Goal: Answer question/provide support: Share knowledge or assist other users

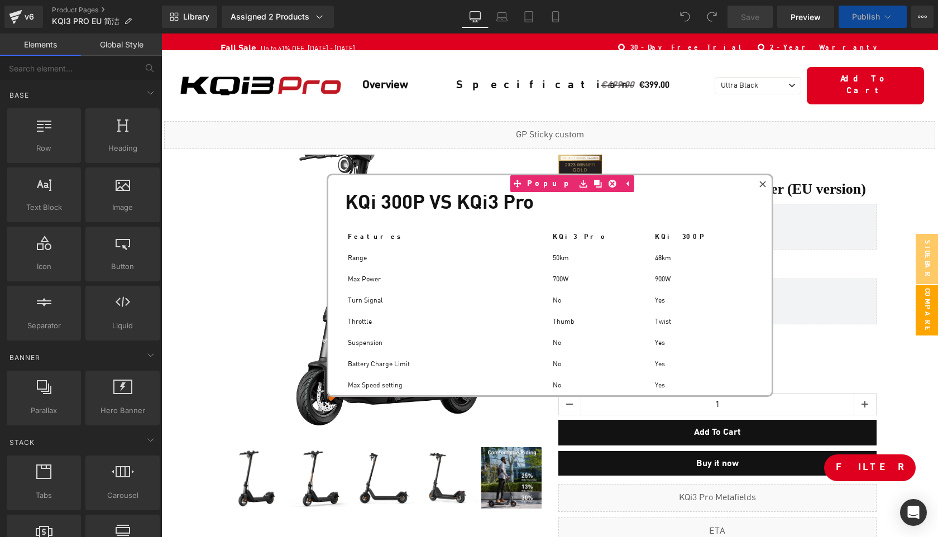
scroll to position [7607, 776]
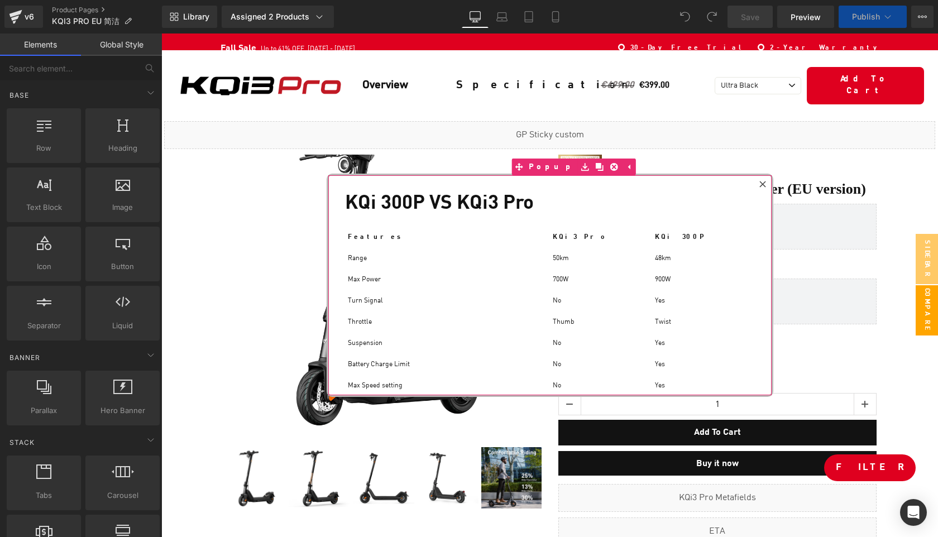
click at [763, 184] on icon at bounding box center [762, 184] width 6 height 6
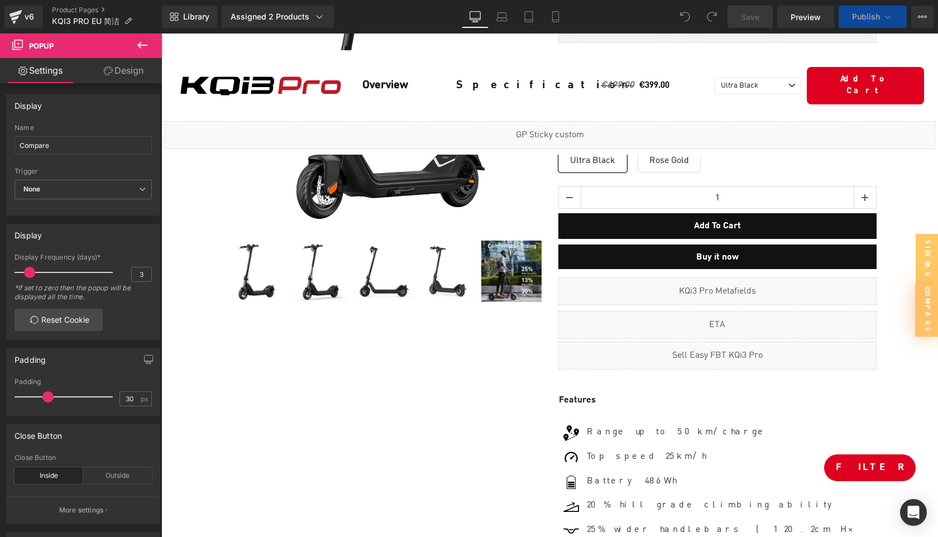
scroll to position [7797, 776]
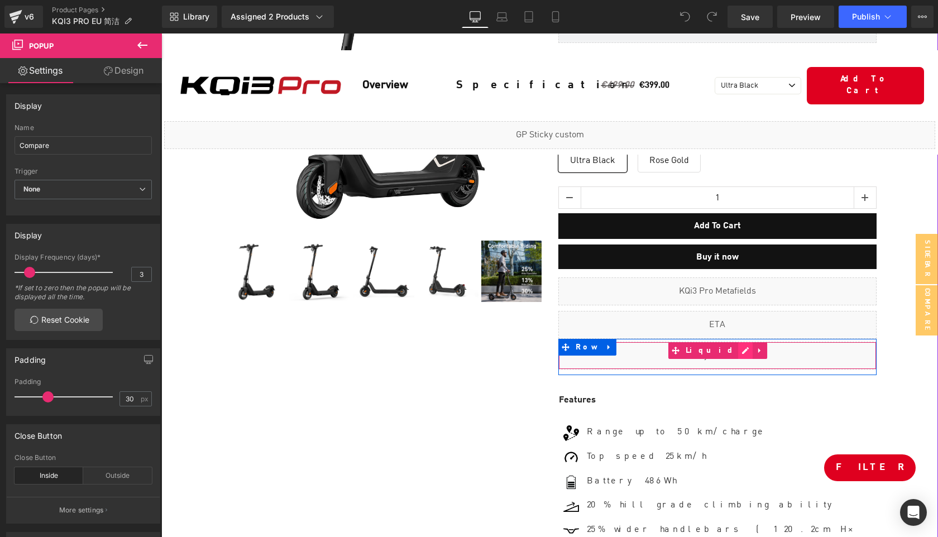
click at [730, 354] on div "Liquid" at bounding box center [717, 356] width 318 height 28
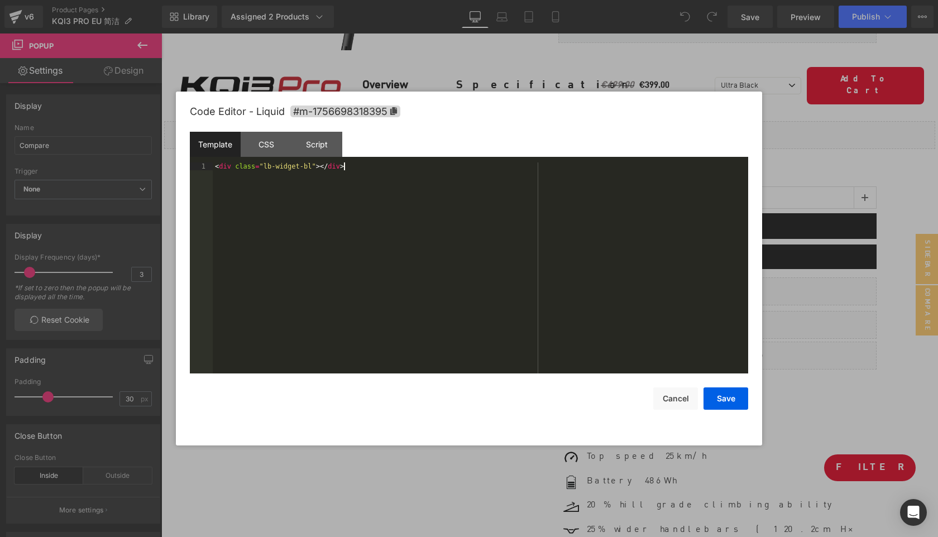
click at [521, 261] on div "< div class = "lb-widget-bl" > </ div >" at bounding box center [480, 275] width 535 height 227
click at [682, 395] on button "Cancel" at bounding box center [675, 398] width 45 height 22
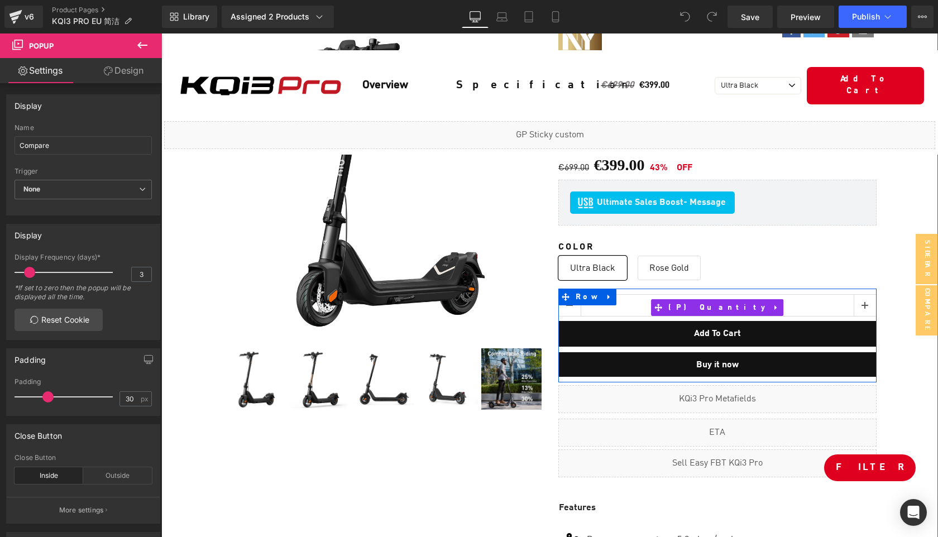
scroll to position [0, 0]
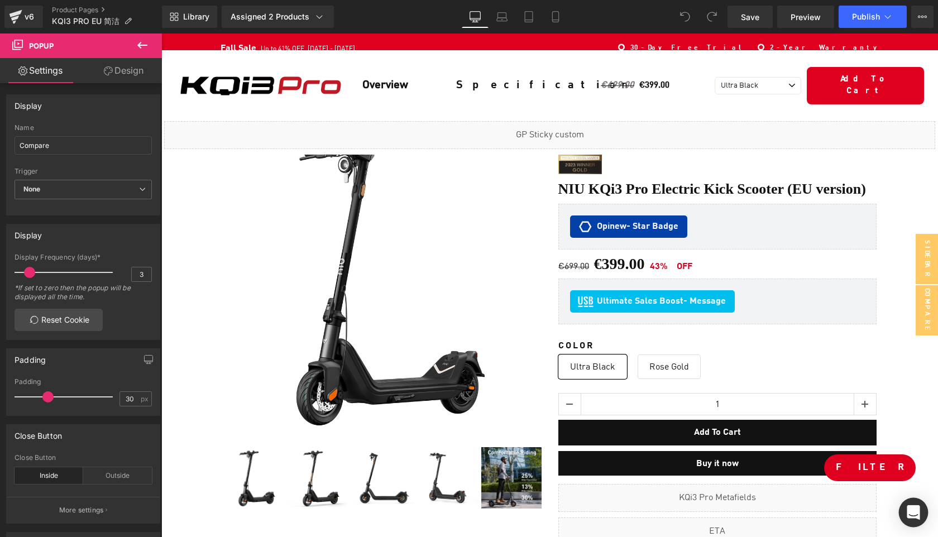
click at [915, 514] on icon "Open Intercom Messenger" at bounding box center [912, 512] width 13 height 15
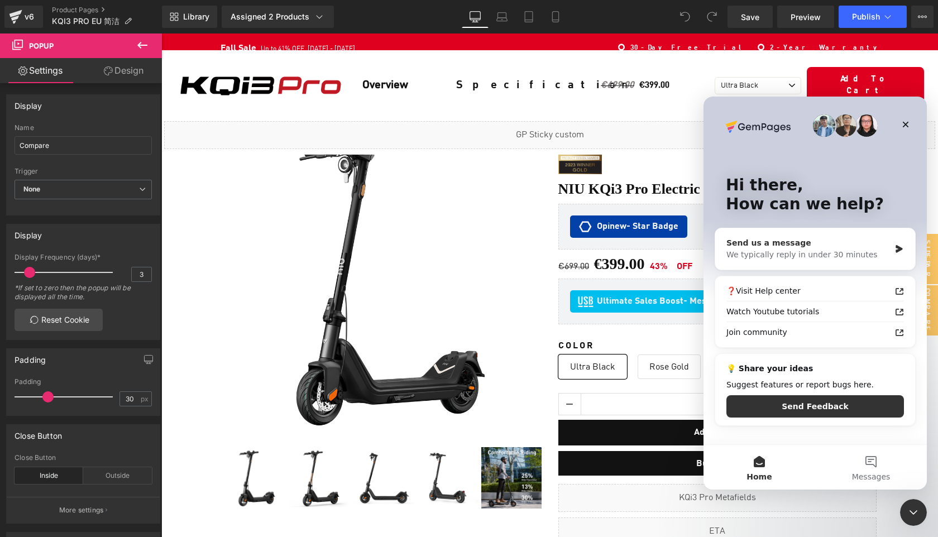
click at [841, 250] on div "We typically reply in under 30 minutes" at bounding box center [808, 255] width 164 height 12
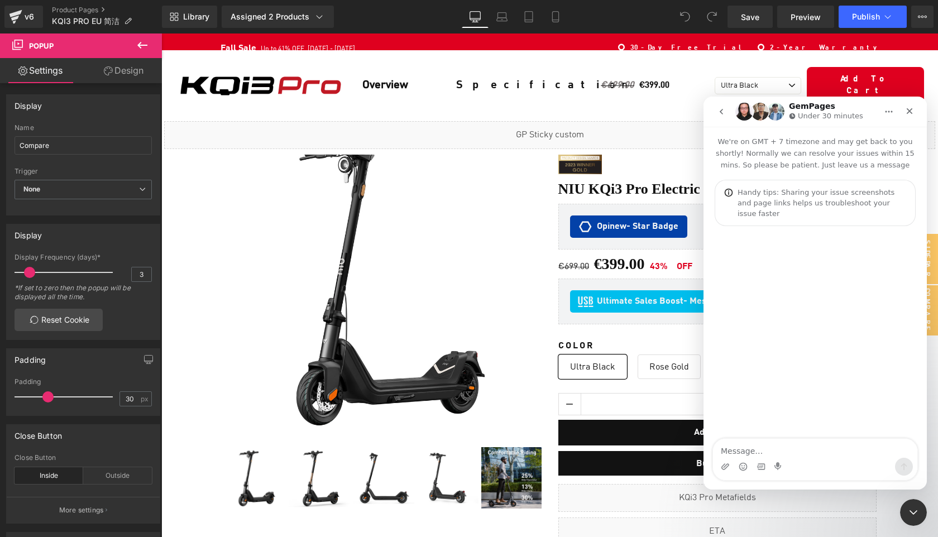
click at [746, 451] on textarea "Message…" at bounding box center [815, 448] width 204 height 19
type textarea "K"
type textarea "Selleasy"
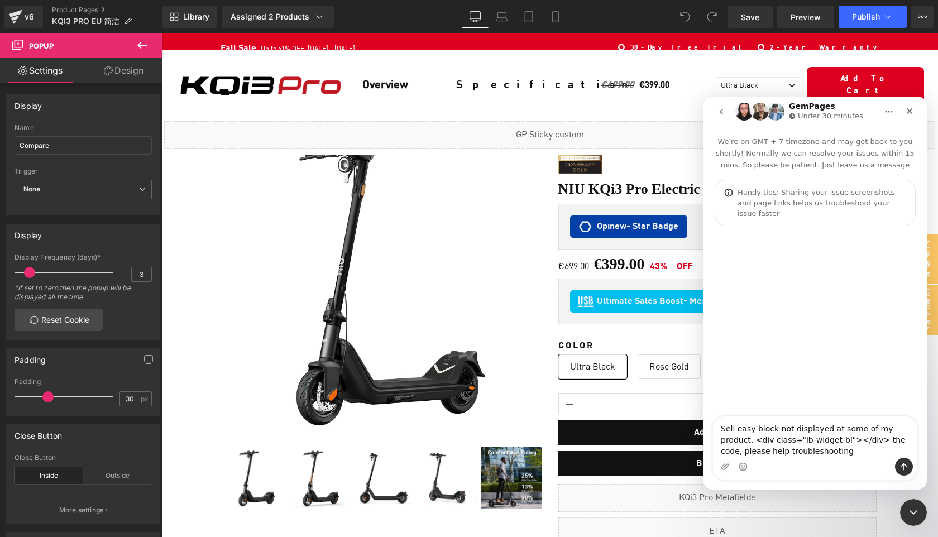
type textarea "Sell easy block not displayed at some of my product, <div class="lb-widget-bl">…"
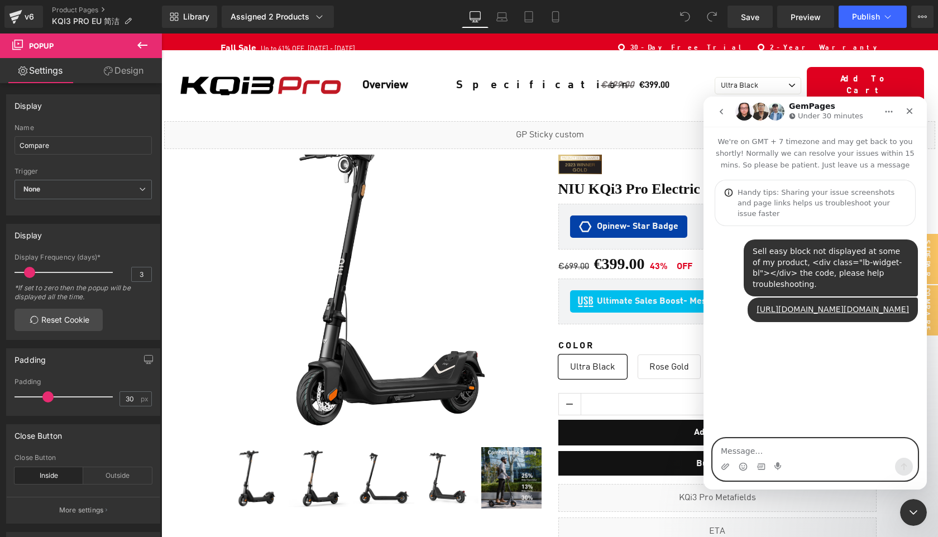
paste textarea "[URL][DOMAIN_NAME]"
type textarea "[URL][DOMAIN_NAME]"
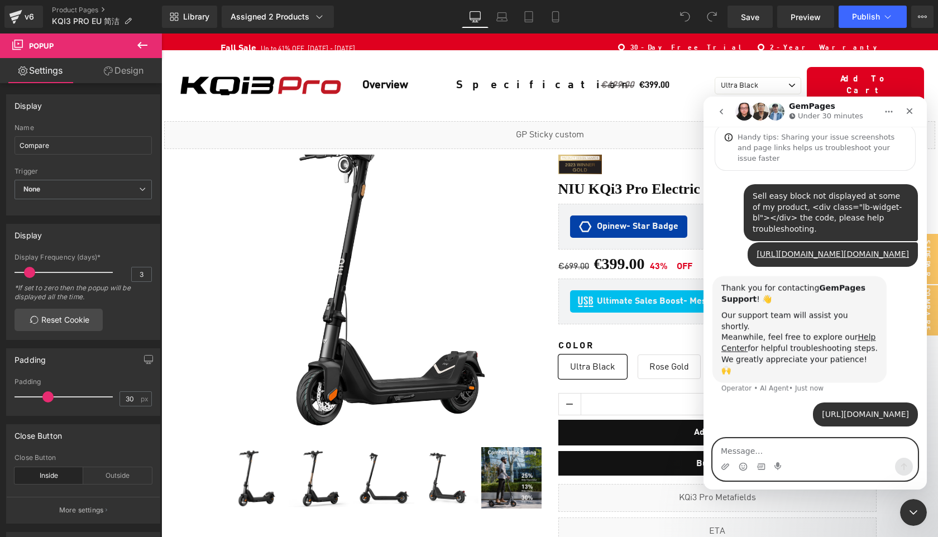
scroll to position [78, 0]
type textarea "seems"
click at [767, 452] on textarea "Message…" at bounding box center [815, 448] width 204 height 19
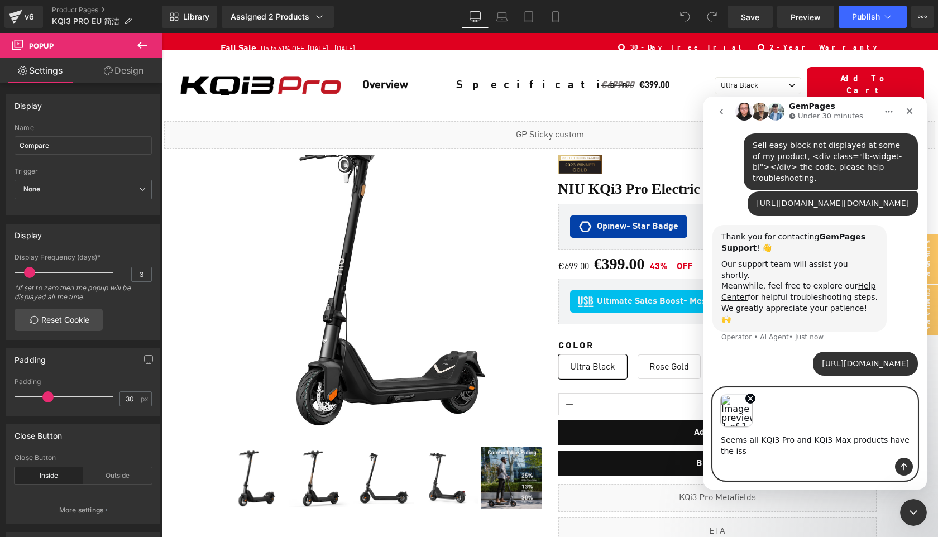
scroll to position [128, 0]
type textarea "Seems all KQi3 Pro and KQi3 Max products have the issue."
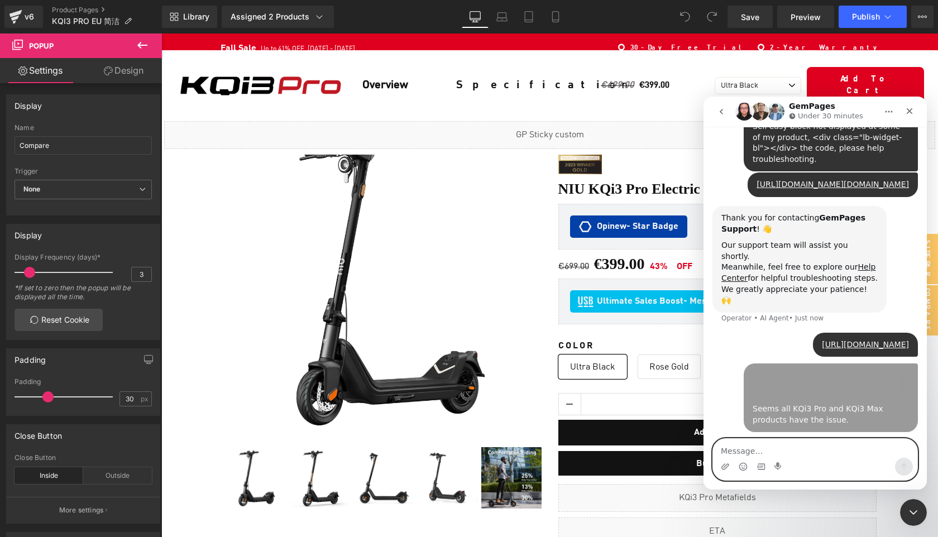
scroll to position [147, 0]
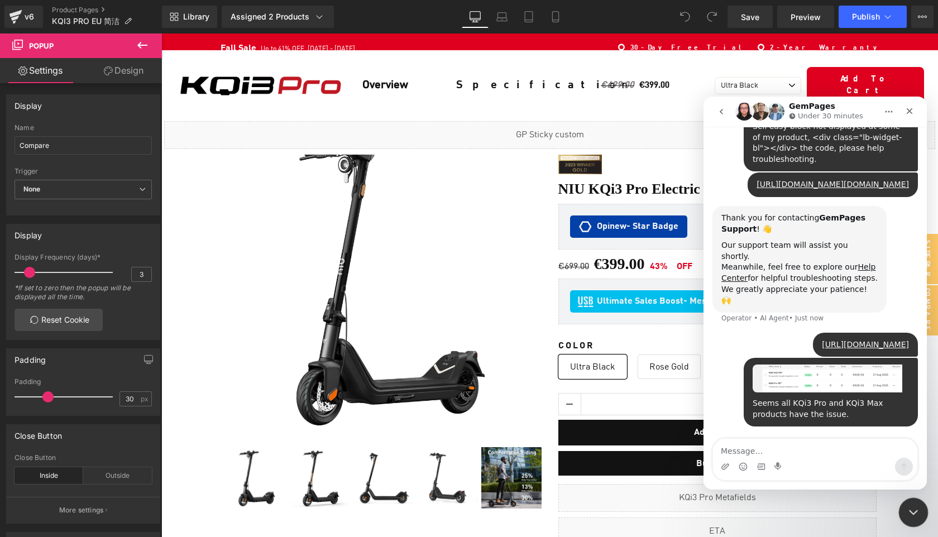
click at [913, 512] on icon "Close Intercom Messenger" at bounding box center [911, 510] width 13 height 13
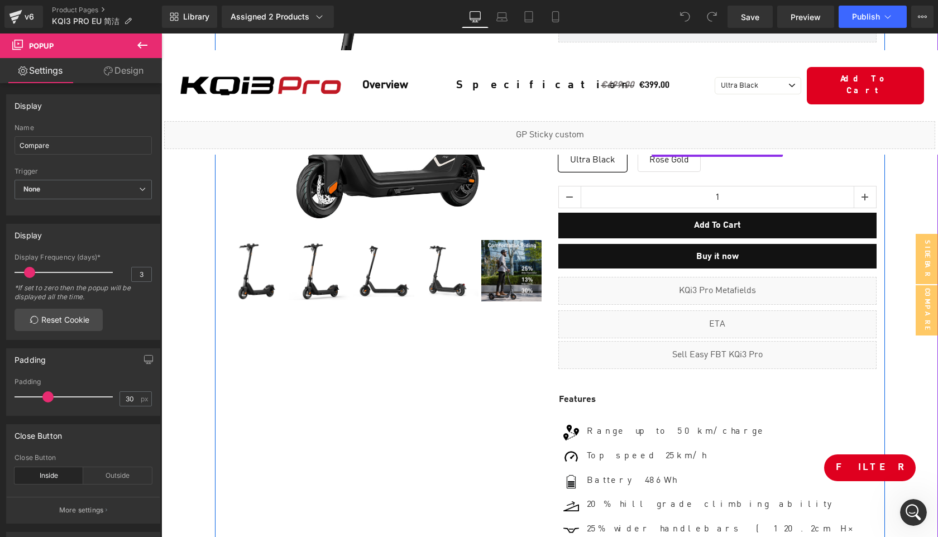
scroll to position [252, 0]
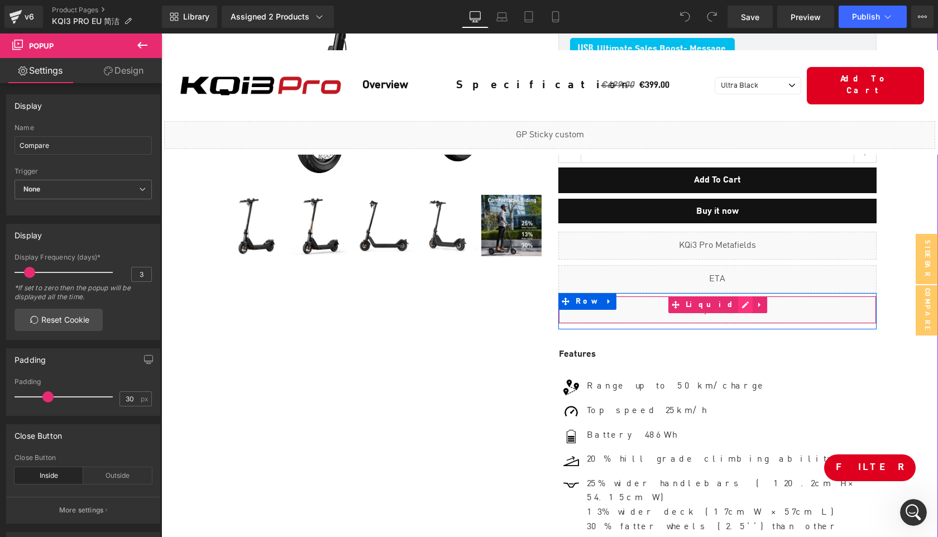
click at [734, 310] on div "Liquid" at bounding box center [717, 310] width 318 height 28
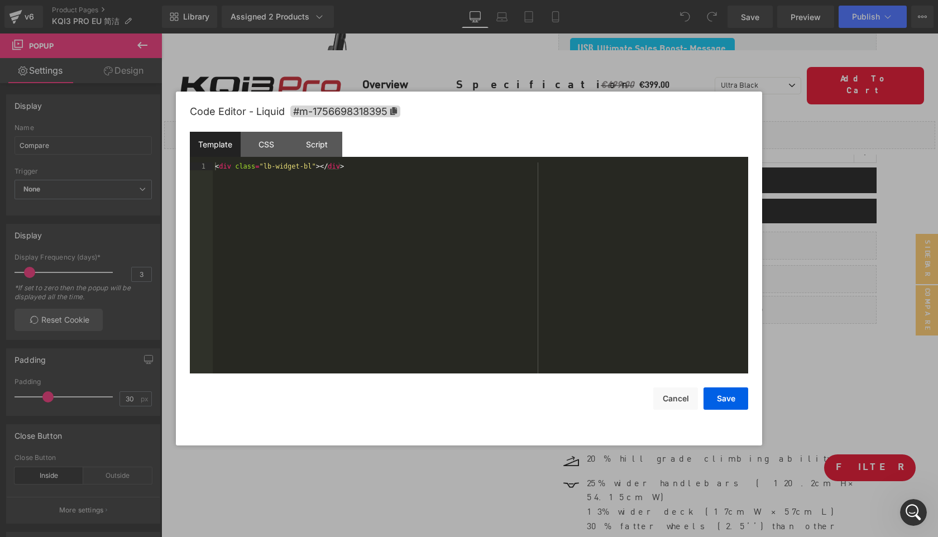
click at [412, 198] on div "< div class = "lb-widget-bl" > </ div >" at bounding box center [480, 275] width 535 height 227
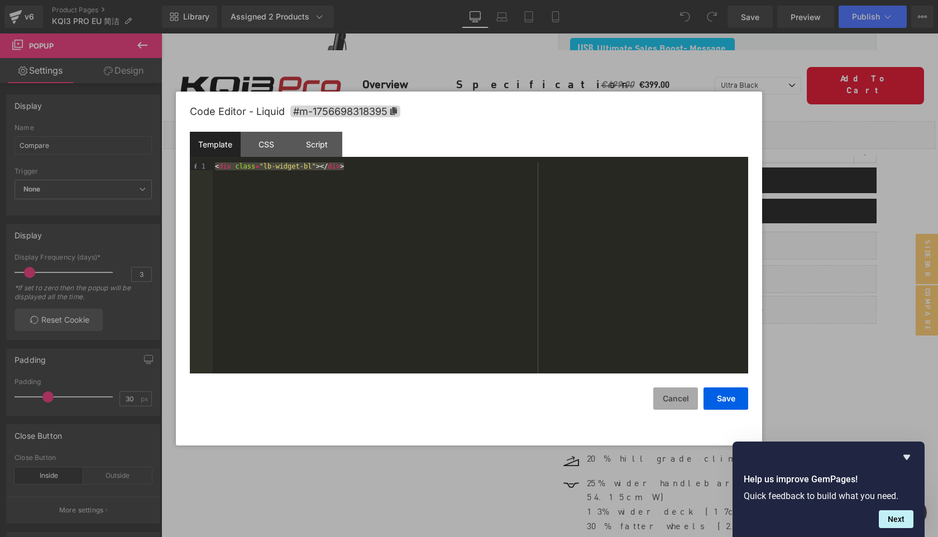
scroll to position [564, 0]
click at [683, 398] on button "Cancel" at bounding box center [675, 398] width 45 height 22
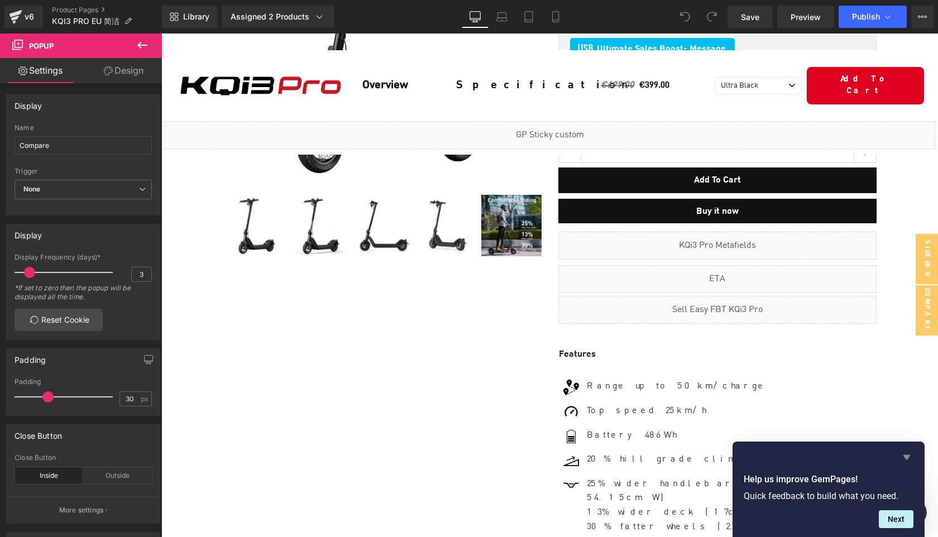
click at [910, 457] on icon "Hide survey" at bounding box center [906, 456] width 13 height 13
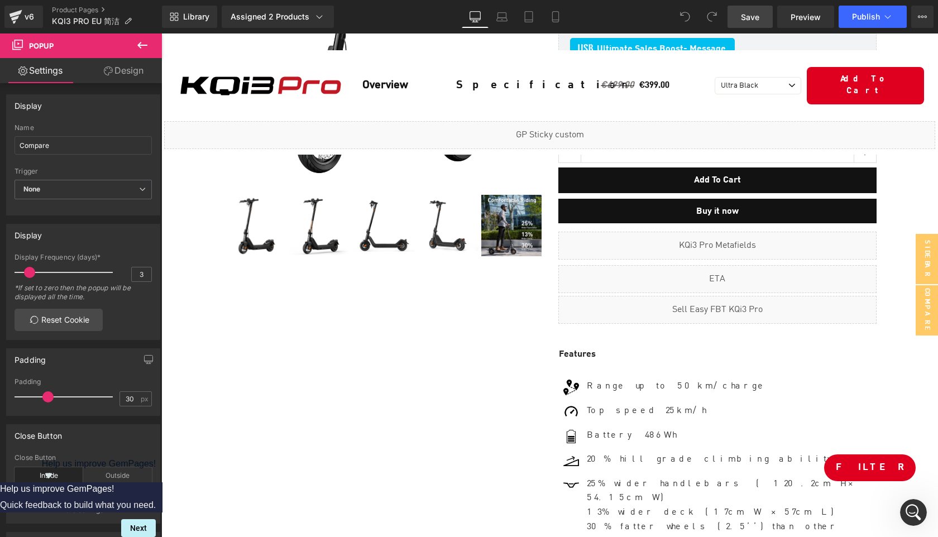
click at [752, 23] on link "Save" at bounding box center [749, 17] width 45 height 22
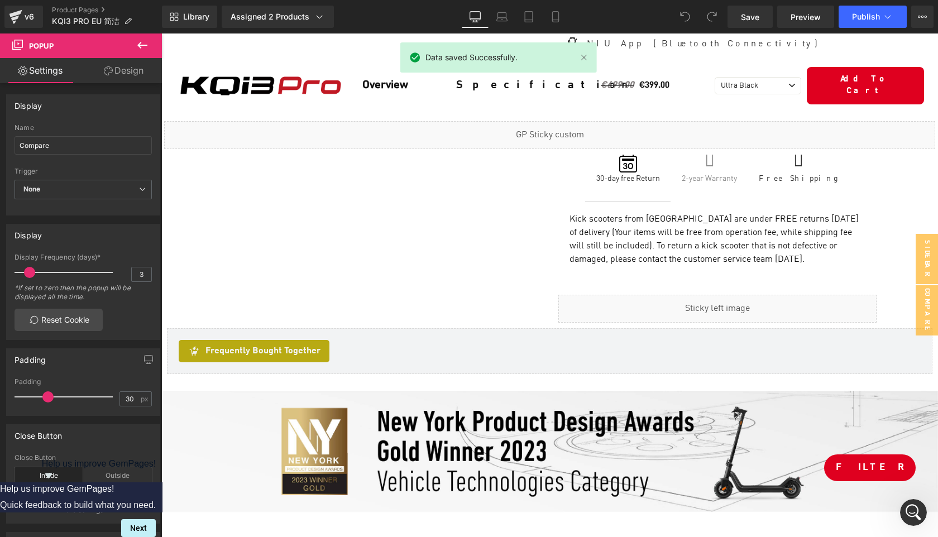
scroll to position [884, 0]
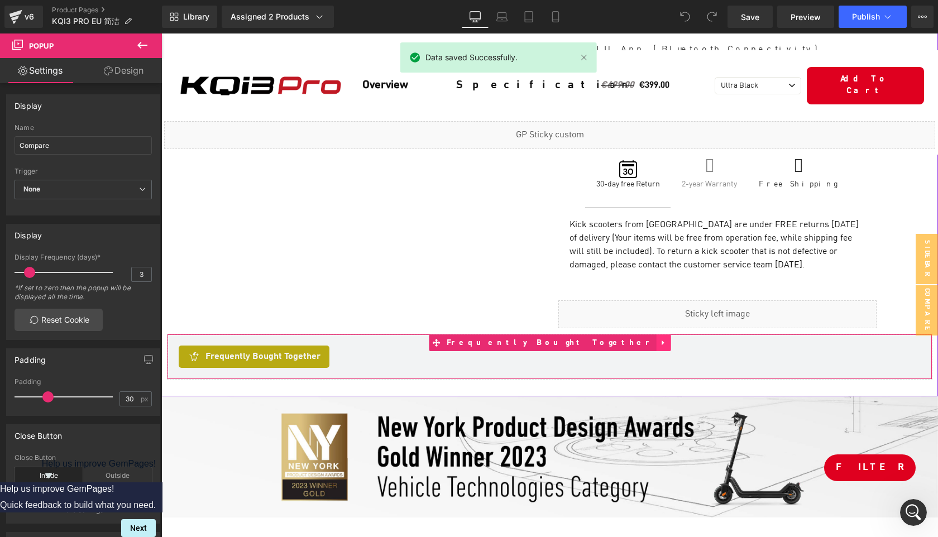
click at [659, 338] on icon at bounding box center [663, 342] width 8 height 8
click at [663, 334] on link at bounding box center [670, 342] width 15 height 17
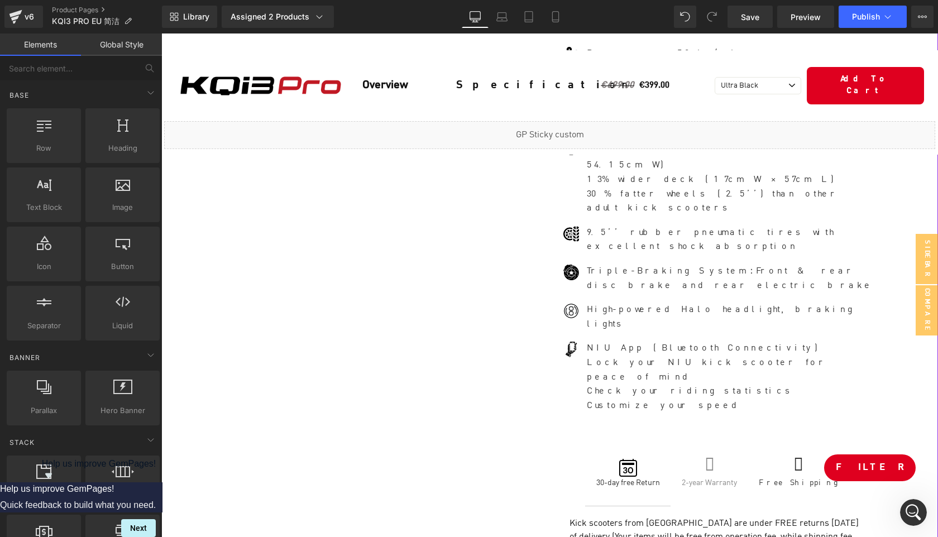
scroll to position [510, 0]
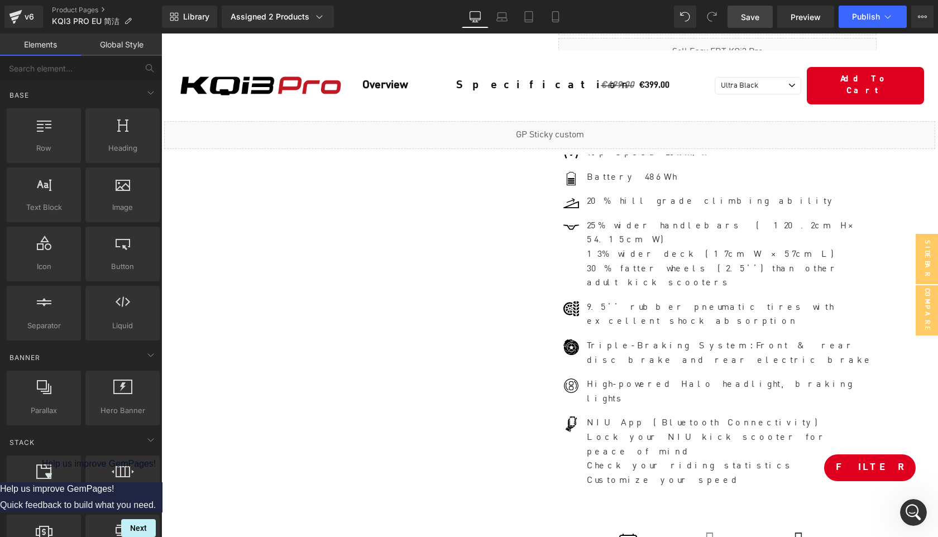
click at [751, 17] on span "Save" at bounding box center [750, 17] width 18 height 12
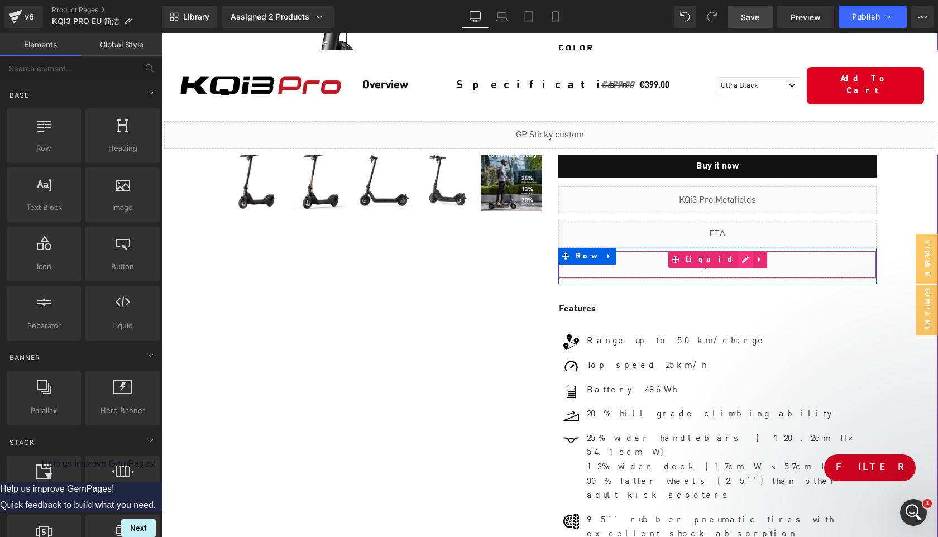
scroll to position [597, 0]
click at [730, 266] on div "Liquid" at bounding box center [717, 265] width 318 height 28
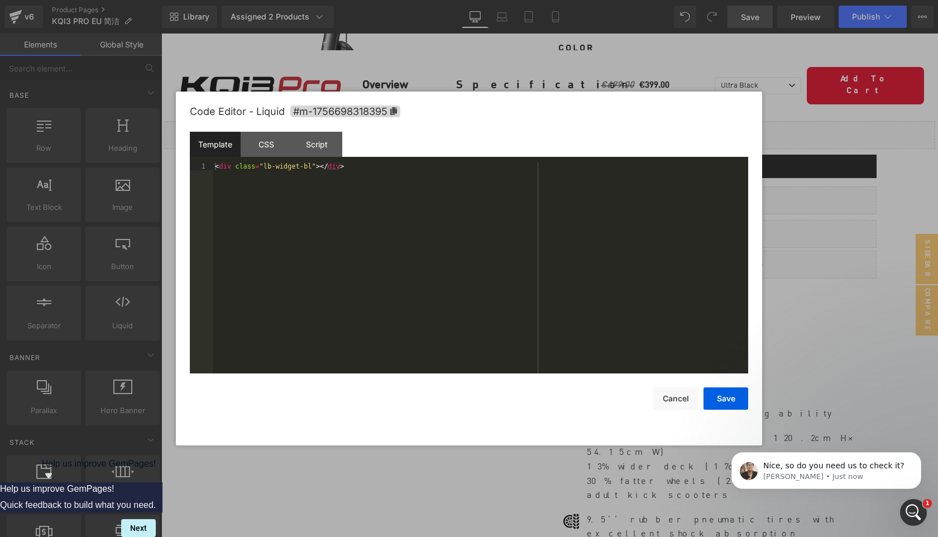
scroll to position [0, 0]
click at [677, 399] on button "Cancel" at bounding box center [675, 398] width 45 height 22
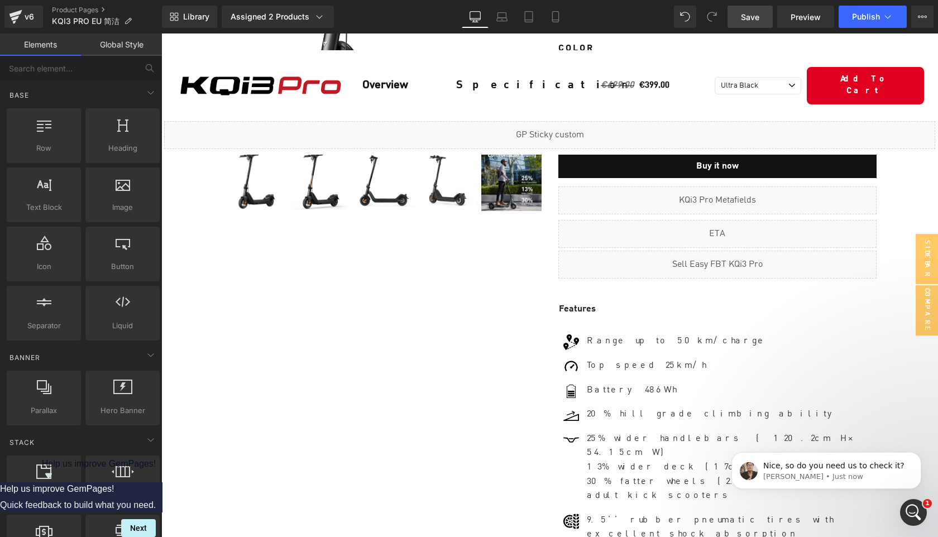
click at [751, 16] on span "Save" at bounding box center [750, 17] width 18 height 12
click at [862, 26] on button "Publish" at bounding box center [872, 17] width 68 height 22
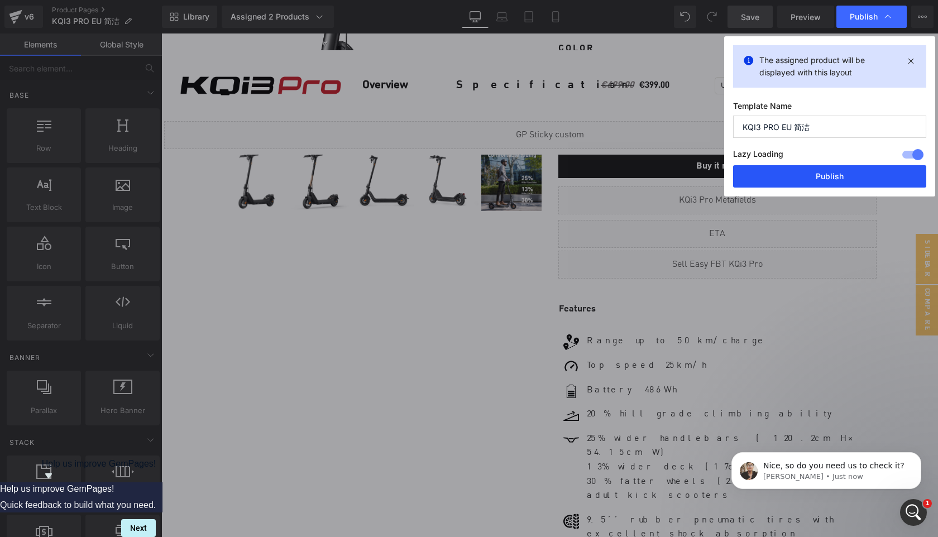
drag, startPoint x: 838, startPoint y: 178, endPoint x: 695, endPoint y: 324, distance: 203.7
click at [838, 178] on button "Publish" at bounding box center [829, 176] width 193 height 22
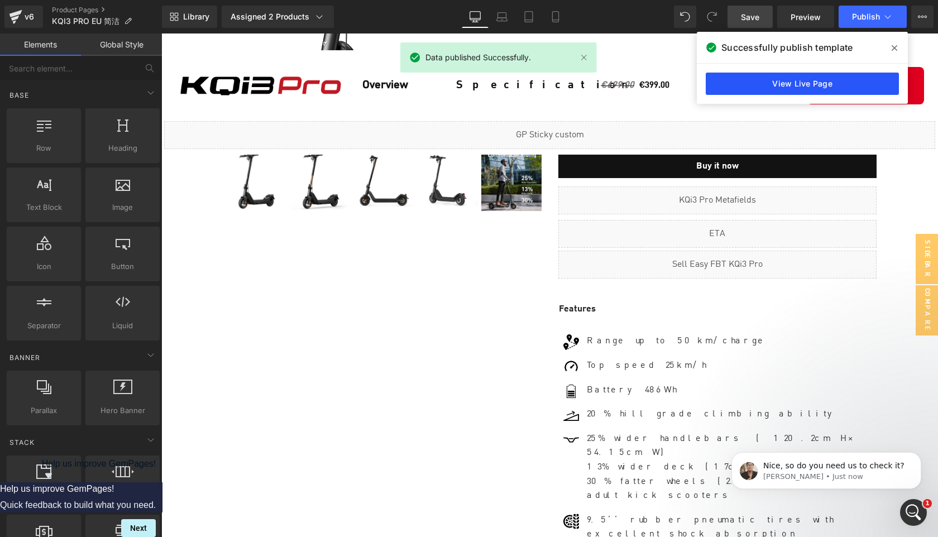
click at [797, 85] on link "View Live Page" at bounding box center [802, 84] width 193 height 22
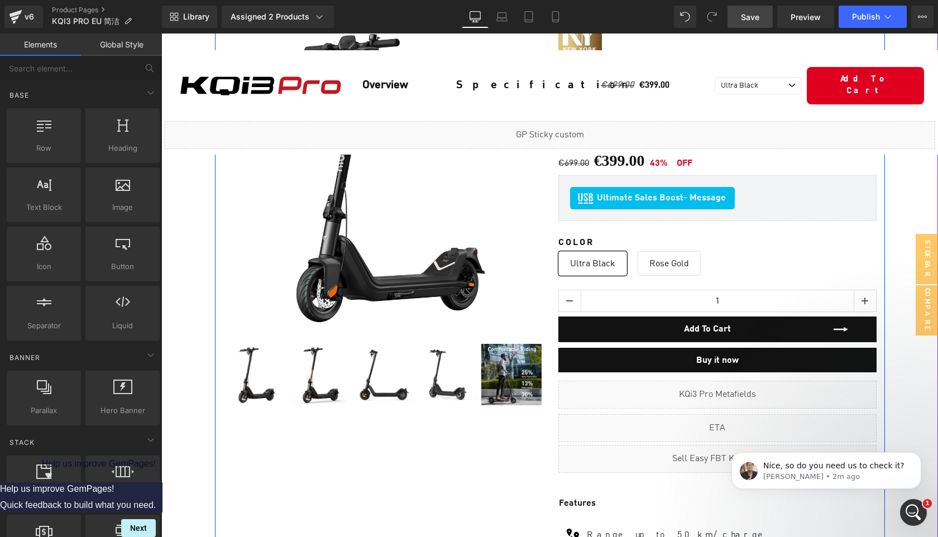
scroll to position [325, 0]
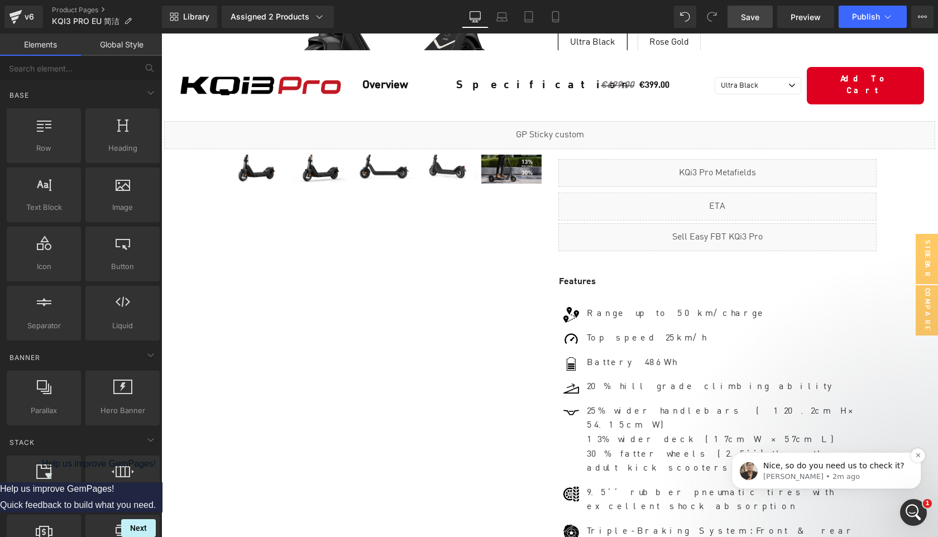
click at [789, 467] on span "Nice, so do you need us to check it?" at bounding box center [833, 465] width 141 height 9
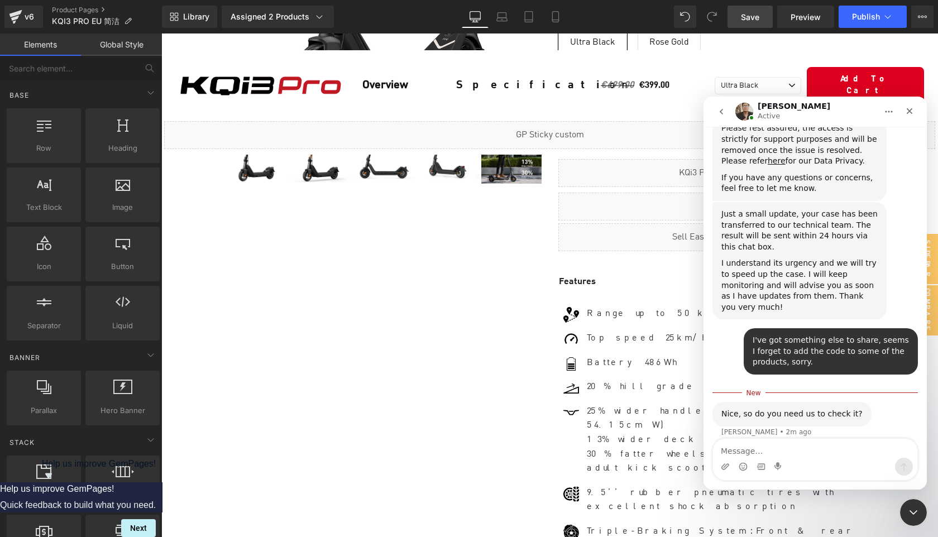
scroll to position [616, 0]
click at [752, 451] on textarea "Message…" at bounding box center [815, 448] width 204 height 19
type textarea "Not shown, may still need your help."
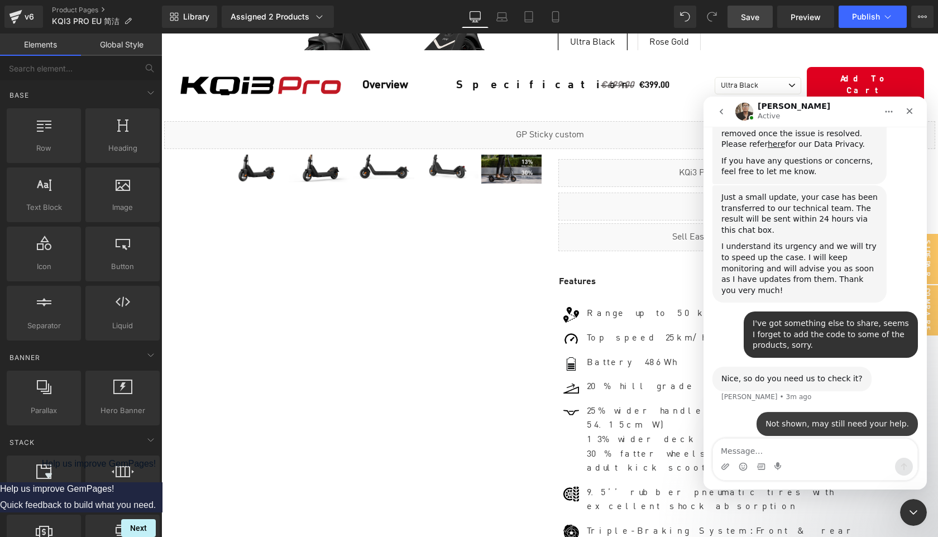
type textarea "[URL][DOMAIN_NAME][DOMAIN_NAME]"
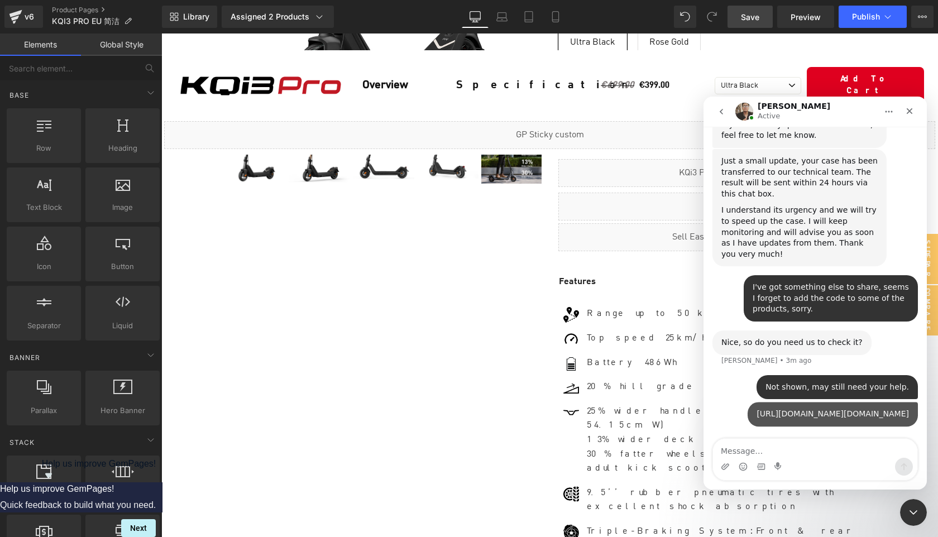
scroll to position [689, 0]
